Goal: Task Accomplishment & Management: Manage account settings

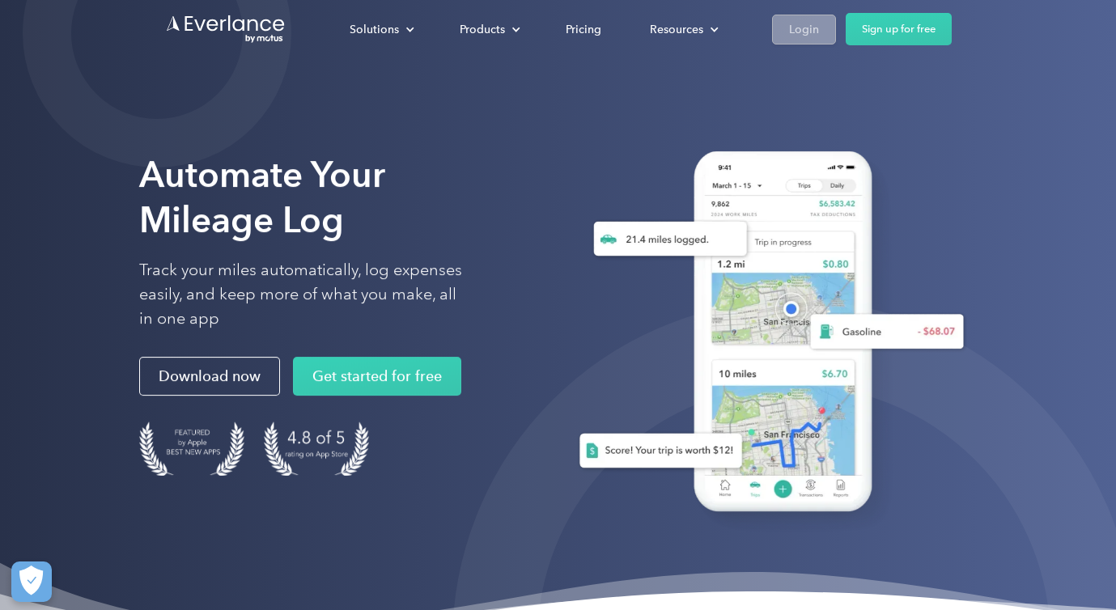
click at [803, 28] on div "Login" at bounding box center [804, 29] width 30 height 20
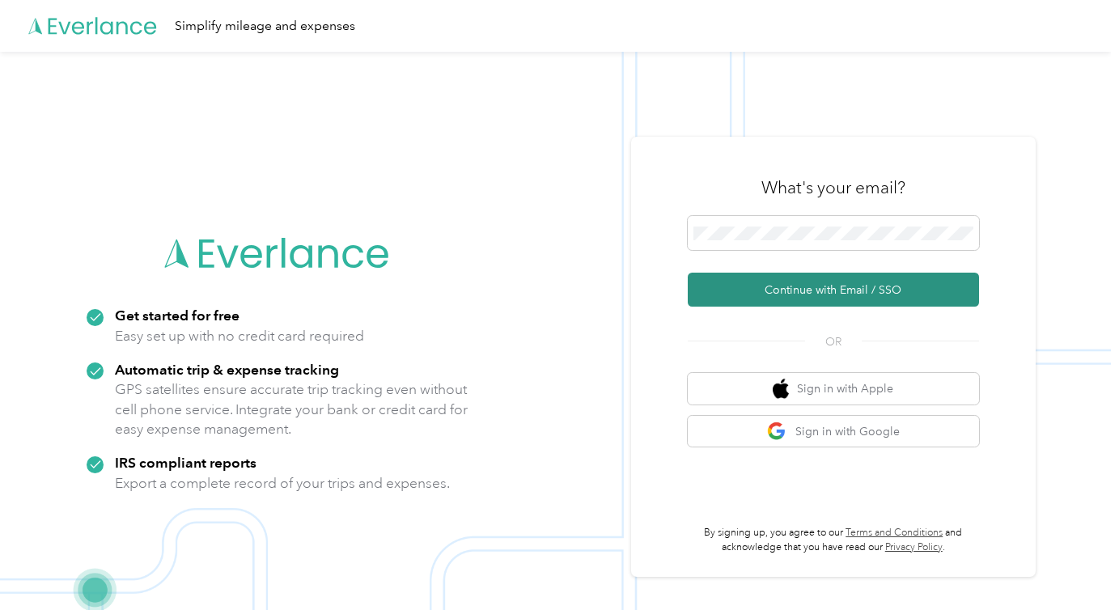
click at [837, 295] on button "Continue with Email / SSO" at bounding box center [833, 290] width 291 height 34
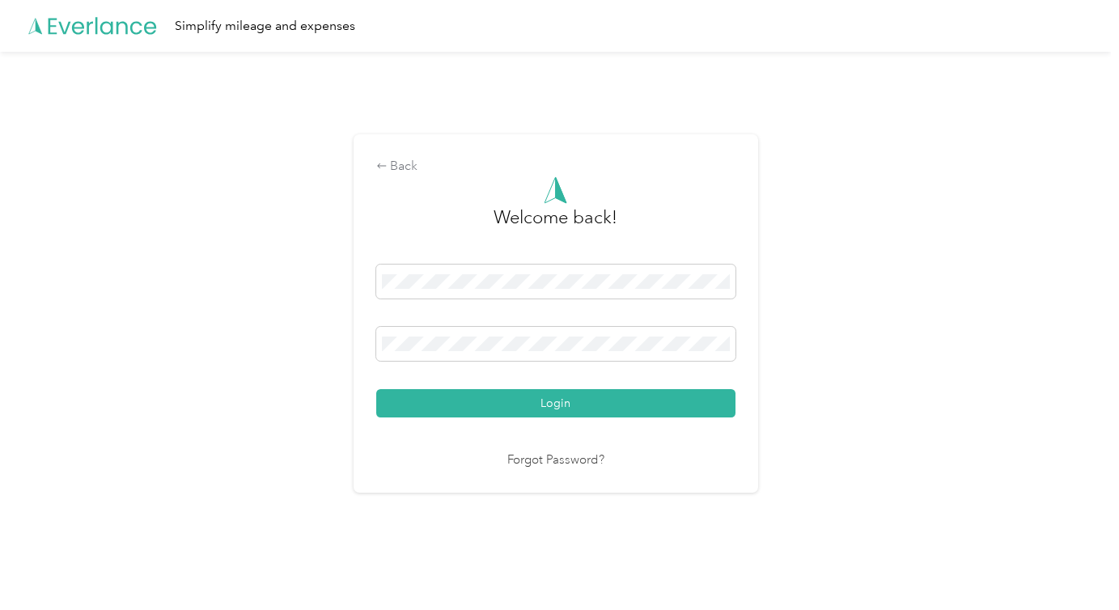
click at [506, 468] on div "Forgot Password?" at bounding box center [555, 460] width 359 height 19
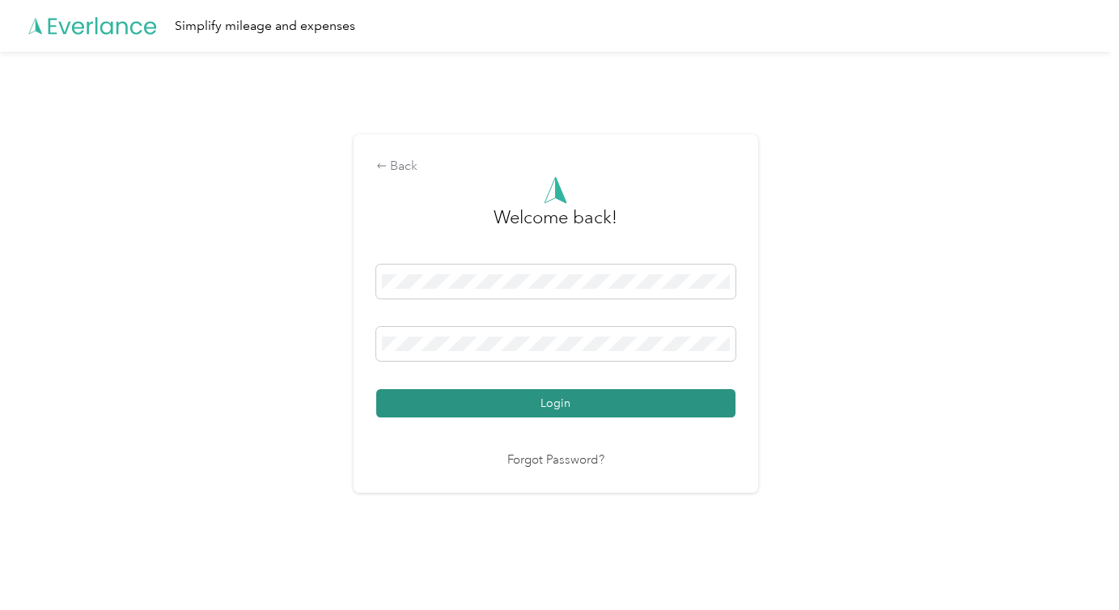
click at [516, 401] on button "Login" at bounding box center [555, 403] width 359 height 28
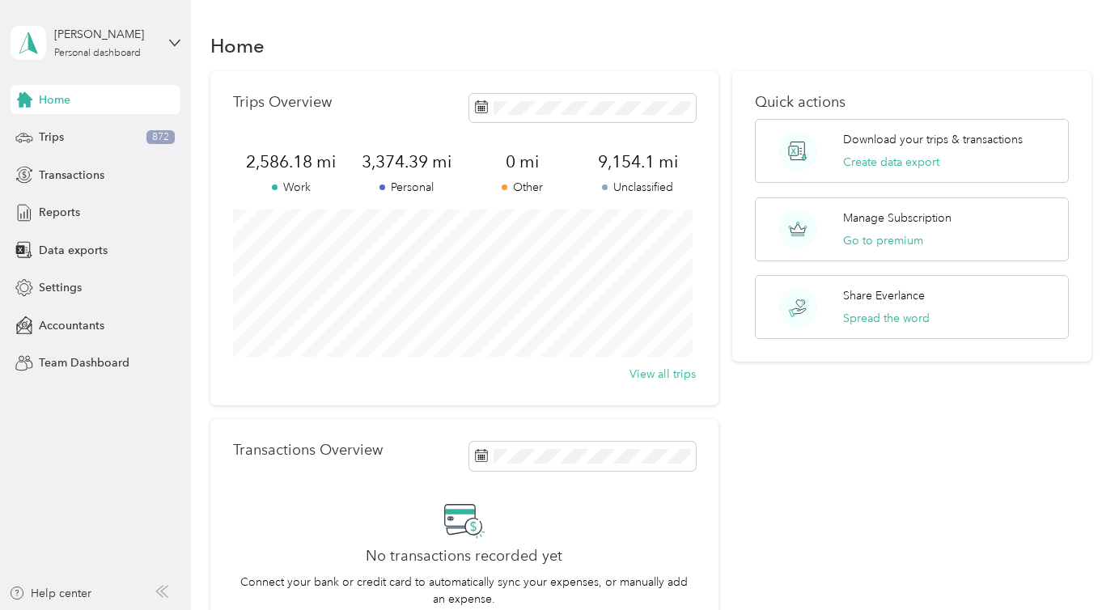
click at [168, 32] on div "[PERSON_NAME] Personal dashboard" at bounding box center [96, 43] width 170 height 57
click at [66, 133] on div "Log out" at bounding box center [55, 133] width 62 height 17
